Goal: Task Accomplishment & Management: Use online tool/utility

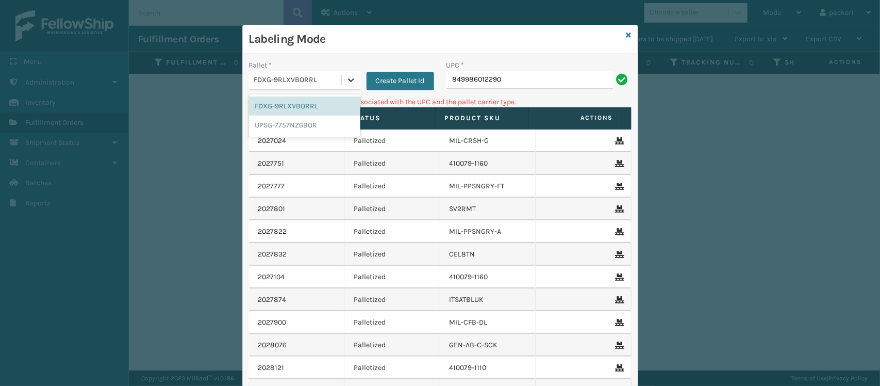
click at [346, 80] on icon at bounding box center [351, 80] width 10 height 10
click at [298, 129] on div "UPSG-7757NZ6BOR" at bounding box center [304, 125] width 111 height 19
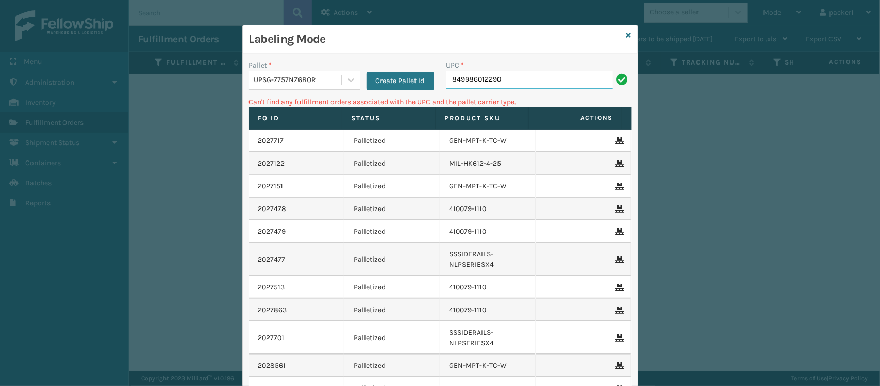
click at [541, 75] on input "849986012290" at bounding box center [530, 80] width 167 height 19
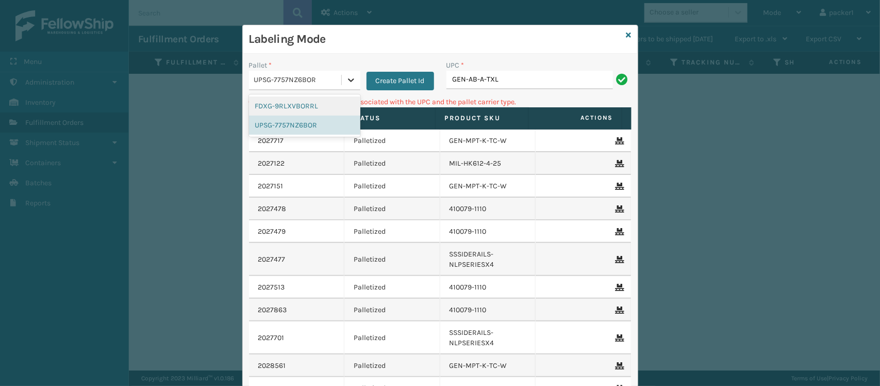
click at [346, 83] on icon at bounding box center [351, 80] width 10 height 10
click at [307, 104] on div "FDXG-9RLXVBORRL" at bounding box center [304, 105] width 111 height 19
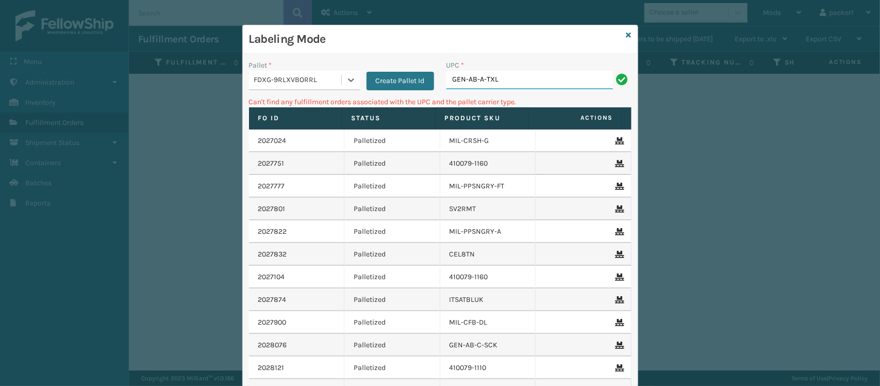
click at [512, 79] on input "GEN-AB-A-TXL" at bounding box center [530, 80] width 167 height 19
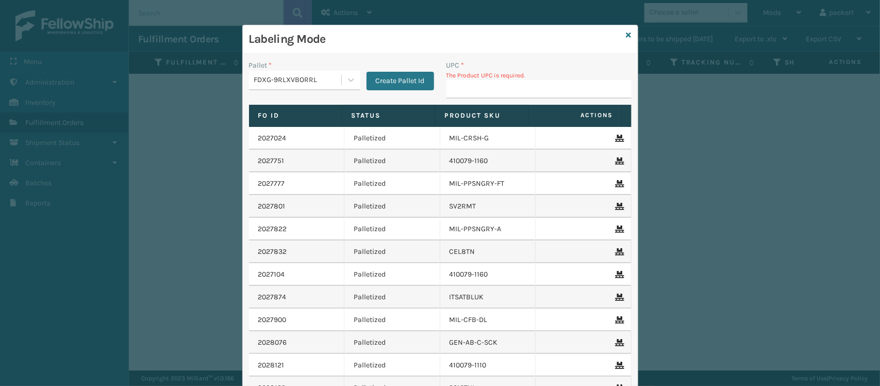
click at [512, 79] on p "The Product UPC is required." at bounding box center [539, 75] width 185 height 9
click at [505, 93] on input "UPC *" at bounding box center [539, 89] width 185 height 19
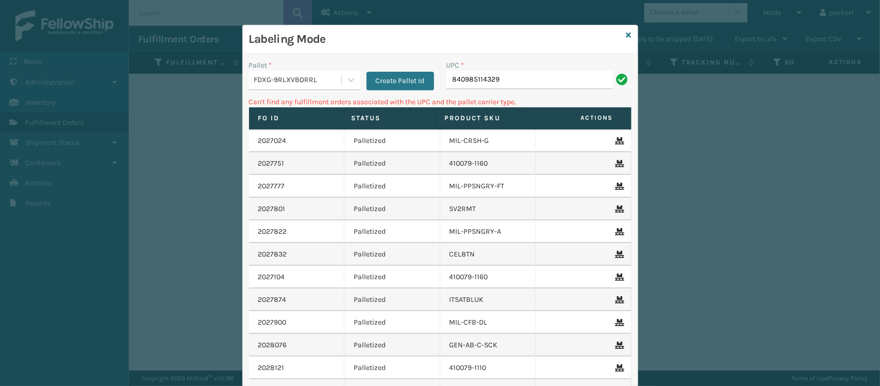
click at [269, 73] on div "FDXG-9RLXVBORRL" at bounding box center [295, 80] width 92 height 17
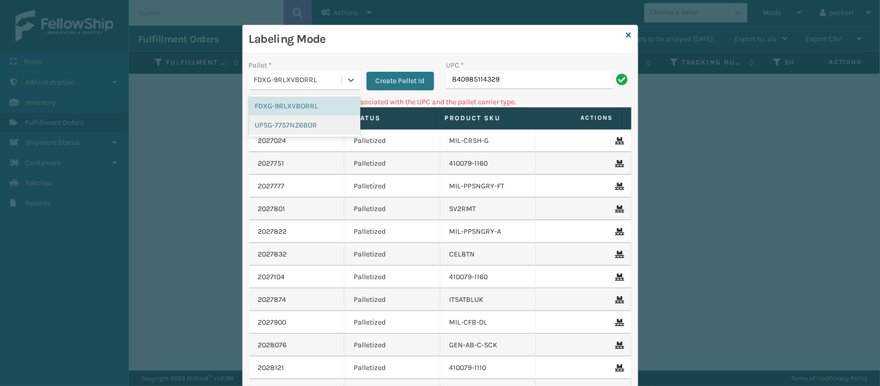
click at [280, 126] on div "UPSG-7757NZ6BOR" at bounding box center [304, 125] width 111 height 19
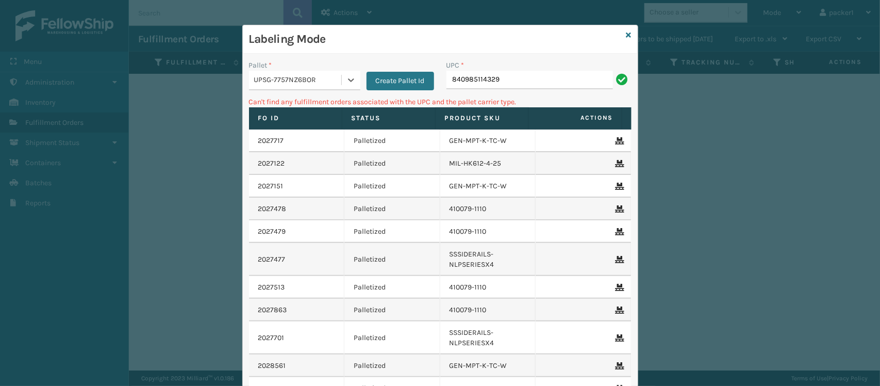
click at [508, 90] on div "UPC * 840985114329" at bounding box center [539, 78] width 198 height 37
click at [515, 80] on input "840985114329" at bounding box center [530, 80] width 167 height 19
click at [303, 75] on div "UPSG-7757NZ6BOR" at bounding box center [298, 80] width 88 height 11
click at [292, 106] on div "FDXG-9RLXVBORRL" at bounding box center [304, 105] width 111 height 19
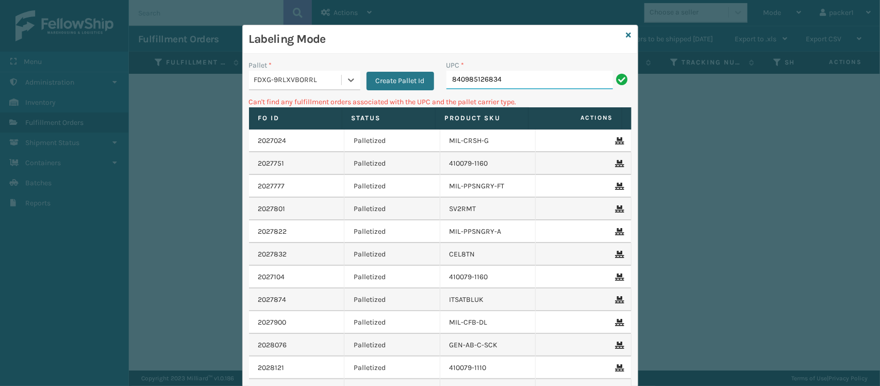
click at [527, 76] on input "840985126834" at bounding box center [530, 80] width 167 height 19
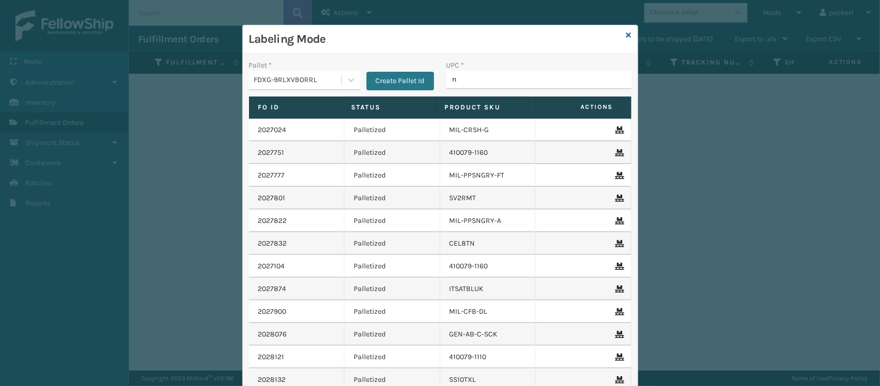
type input "n"
click at [627, 37] on icon at bounding box center [629, 34] width 5 height 7
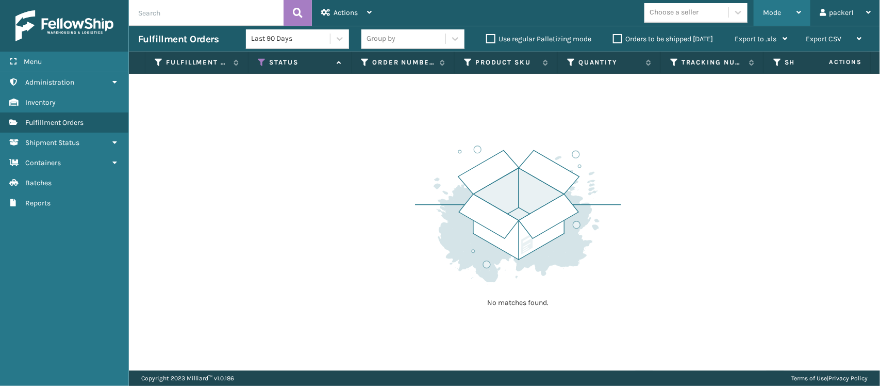
click at [800, 10] on icon at bounding box center [799, 12] width 5 height 7
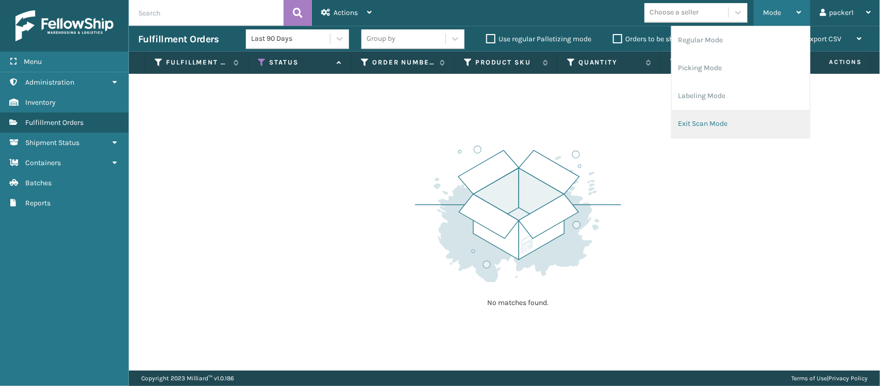
click at [713, 123] on li "Exit Scan Mode" at bounding box center [741, 124] width 138 height 28
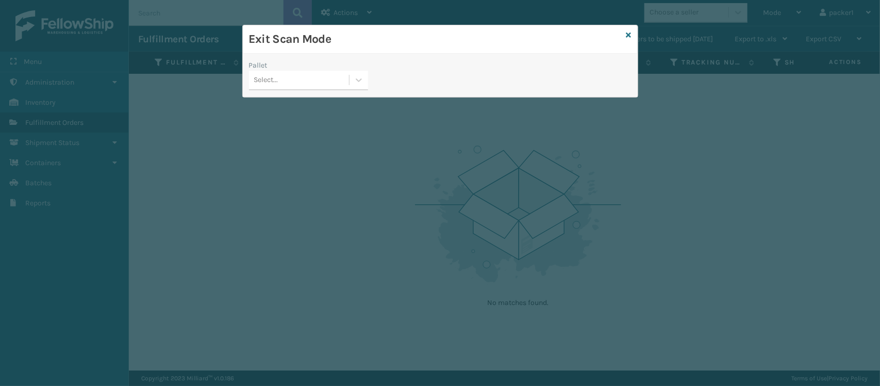
click at [297, 75] on div "Select..." at bounding box center [299, 80] width 100 height 17
